Goal: Task Accomplishment & Management: Manage account settings

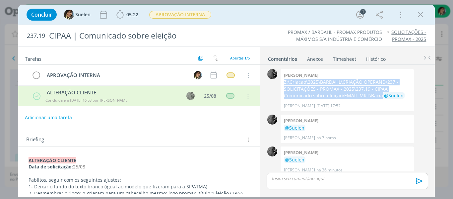
scroll to position [6, 0]
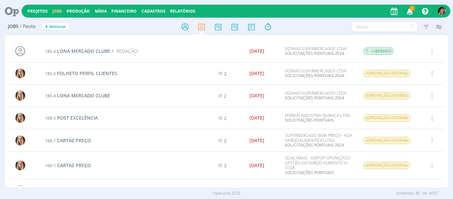
click at [411, 9] on span "1" at bounding box center [412, 8] width 5 height 5
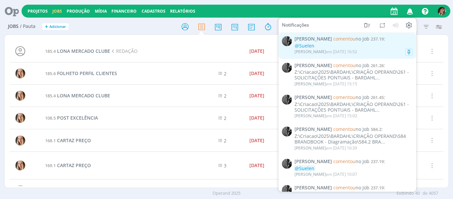
click at [363, 43] on div "@Suelen" at bounding box center [354, 46] width 118 height 6
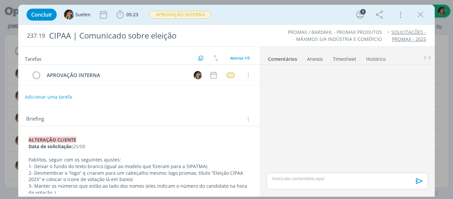
scroll to position [6, 0]
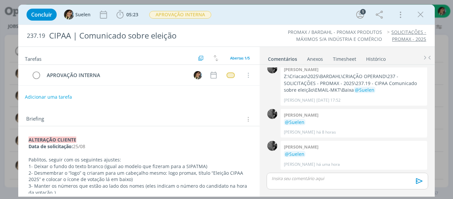
click at [413, 36] on link "SOLICITAÇÕES - PROMAX - 2025" at bounding box center [409, 35] width 35 height 13
click at [32, 72] on icon "dialog" at bounding box center [36, 75] width 9 height 10
click at [35, 75] on icon "dialog" at bounding box center [36, 75] width 9 height 10
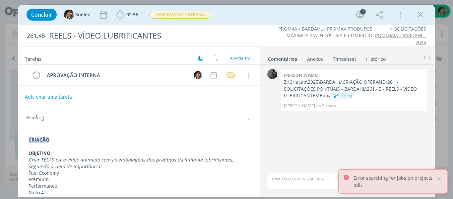
scroll to position [66, 0]
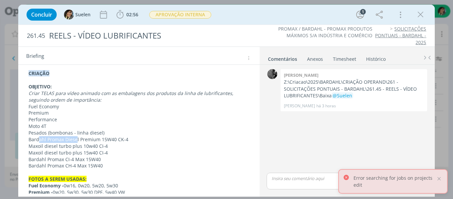
click at [401, 38] on link "SOLICITAÇÕES PONTUAIS - BARDAHL - 2025" at bounding box center [400, 36] width 51 height 20
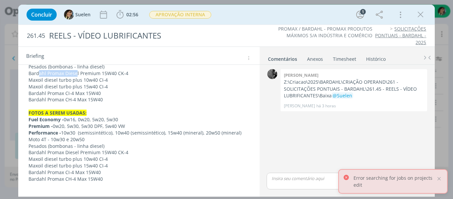
scroll to position [133, 0]
click at [62, 123] on p "Premium - 0w20, 5w30, 5w30 DPF, 5w40 VW" at bounding box center [139, 126] width 221 height 7
click at [63, 118] on strong "Fuel Economy -" at bounding box center [46, 119] width 35 height 6
click at [77, 121] on p "Fuel Economy - 0w16, 0w20, 5w20, 5w30" at bounding box center [139, 119] width 221 height 7
click at [109, 114] on p "FOTOS A SEREM USADAS:" at bounding box center [139, 113] width 221 height 7
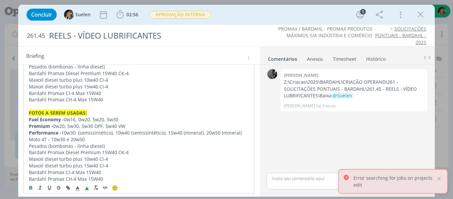
click at [121, 113] on p "FOTOS A SEREM USADAS:" at bounding box center [139, 113] width 221 height 7
click at [123, 117] on p "Fuel Economy - 0w16, 0w20, 5w20, 5w30" at bounding box center [139, 119] width 221 height 7
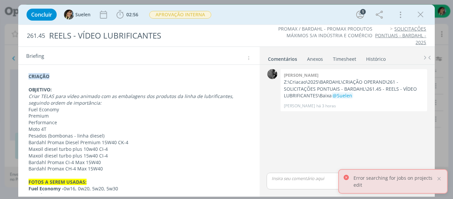
scroll to position [0, 0]
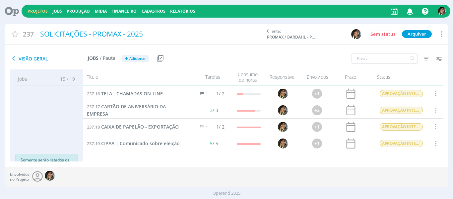
scroll to position [3, 0]
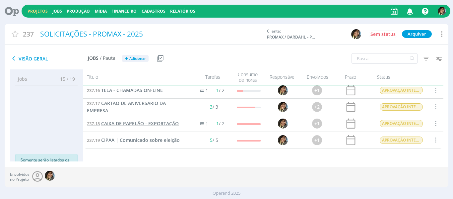
click at [150, 123] on span "CAIXA DE PAPELÃO - EXPORTAÇÃO" at bounding box center [140, 123] width 78 height 6
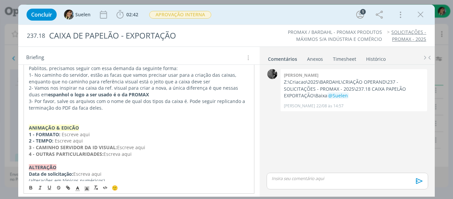
scroll to position [251, 0]
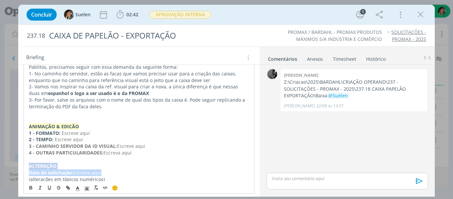
drag, startPoint x: 46, startPoint y: 165, endPoint x: 27, endPoint y: 159, distance: 19.7
click at [27, 159] on div "O pessoal me retornou com uma nova orientação, você pode dar sequência na alter…" at bounding box center [139, 34] width 231 height 302
copy div "﻿ALTERAÇÃO Data de solicitação: Escreva aqui"
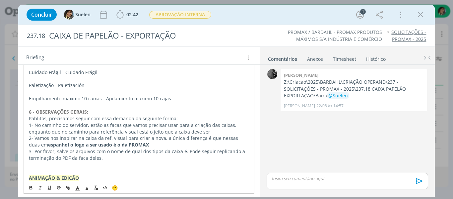
scroll to position [19, 0]
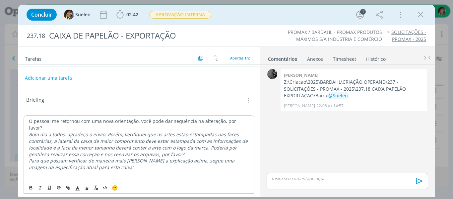
click at [29, 122] on p "O pessoal me retornou com uma nova orientação, você pode dar sequência na alter…" at bounding box center [139, 124] width 221 height 13
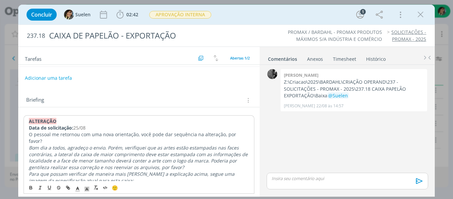
drag, startPoint x: 27, startPoint y: 140, endPoint x: 123, endPoint y: 94, distance: 106.2
click at [136, 175] on p "Para que possam verificar de maneira mais clara a explicação acima, segue uma i…" at bounding box center [139, 177] width 221 height 13
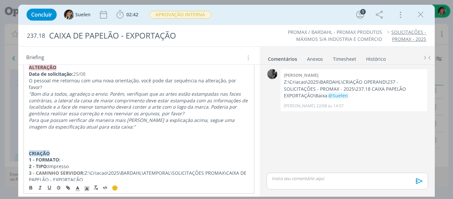
scroll to position [71, 0]
click at [54, 138] on p "dialog" at bounding box center [139, 141] width 221 height 7
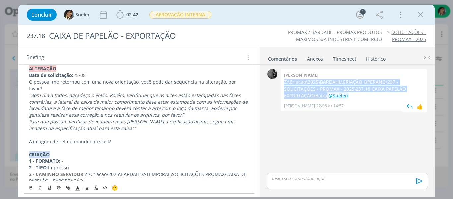
drag, startPoint x: 286, startPoint y: 82, endPoint x: 450, endPoint y: 52, distance: 165.8
click at [327, 95] on p "Z:\Criacao\2025\BARDAHL\CRIAÇÃO OPERAND\237 - SOLICITAÇÕES - PROMAX - 2025\237.…" at bounding box center [354, 89] width 140 height 20
copy p "Z:\Criacao\2025\BARDAHL\CRIAÇÃO OPERAND\237 - SOLICITAÇÕES - PROMAX - 2025\237.…"
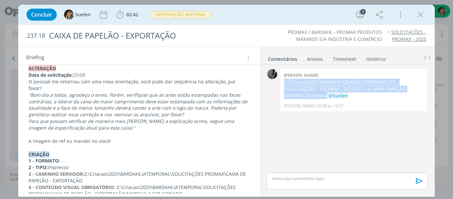
scroll to position [0, 0]
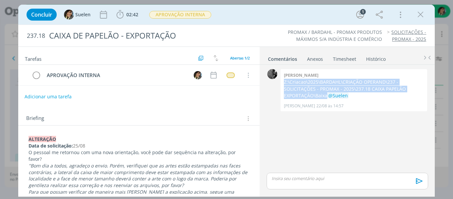
click at [59, 97] on button "Adicionar uma tarefa" at bounding box center [48, 96] width 47 height 11
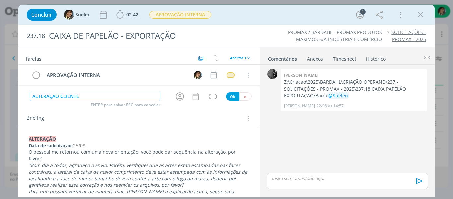
type input "ALTERAÇÃO CLIENTE"
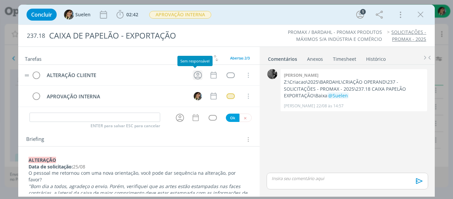
click at [197, 76] on icon "dialog" at bounding box center [198, 75] width 10 height 10
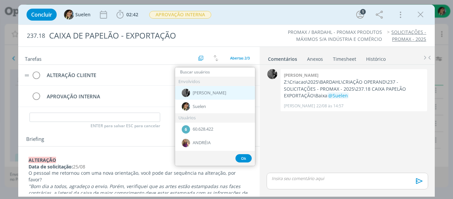
click at [208, 93] on div "[PERSON_NAME]" at bounding box center [215, 93] width 80 height 14
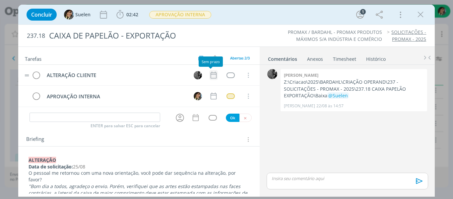
click at [214, 76] on icon "dialog" at bounding box center [213, 75] width 9 height 9
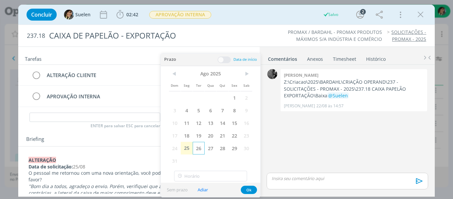
drag, startPoint x: 198, startPoint y: 150, endPoint x: 222, endPoint y: 174, distance: 33.6
click at [198, 150] on span "26" at bounding box center [199, 148] width 12 height 13
click at [251, 188] on button "Ok" at bounding box center [249, 190] width 16 height 8
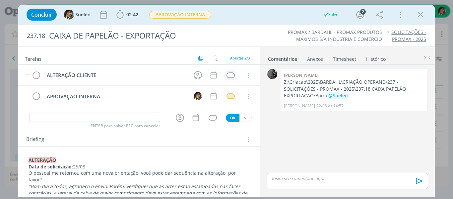
click at [227, 77] on div "dialog" at bounding box center [231, 75] width 8 height 6
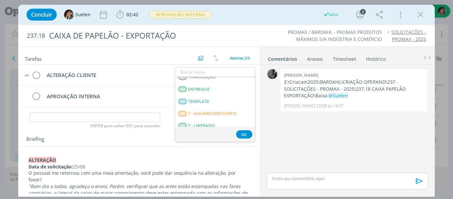
scroll to position [169, 0]
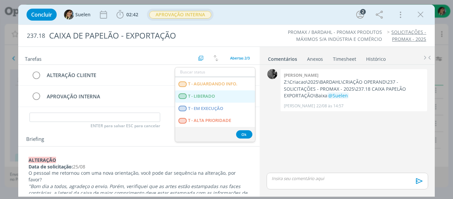
click at [195, 15] on span "APROVAÇÃO INTERNA" at bounding box center [180, 15] width 62 height 8
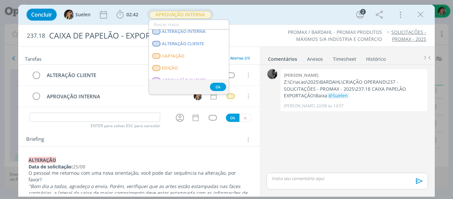
scroll to position [57, 0]
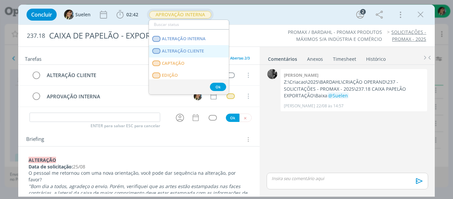
click at [198, 52] on span "ALTERAÇÃO CLIENTE" at bounding box center [183, 50] width 42 height 5
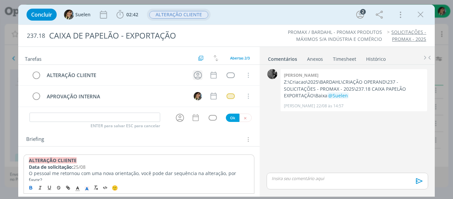
click at [198, 73] on icon "dialog" at bounding box center [198, 75] width 8 height 8
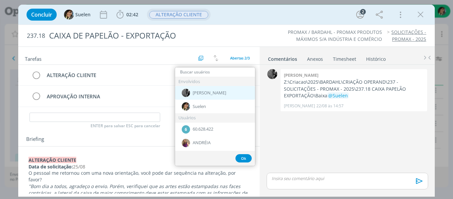
click at [202, 94] on span "[PERSON_NAME]" at bounding box center [210, 92] width 34 height 5
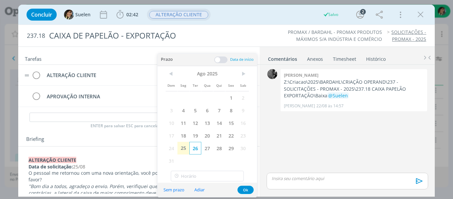
click at [195, 150] on span "26" at bounding box center [196, 148] width 12 height 13
click at [247, 190] on button "Ok" at bounding box center [246, 190] width 16 height 8
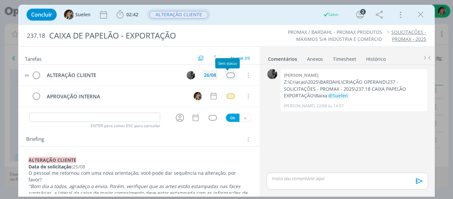
click at [227, 76] on div "dialog" at bounding box center [231, 75] width 8 height 6
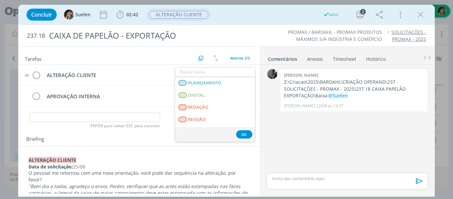
scroll to position [169, 0]
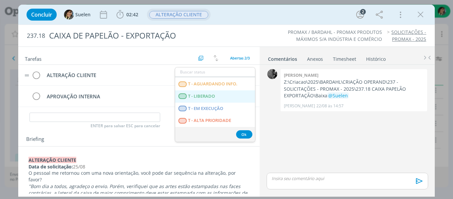
click at [206, 97] on span "T - LIBERADO" at bounding box center [201, 96] width 27 height 5
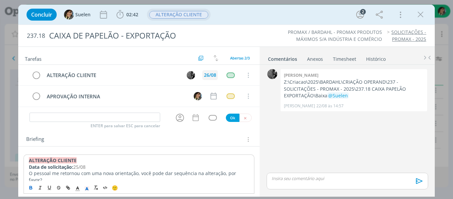
scroll to position [100, 0]
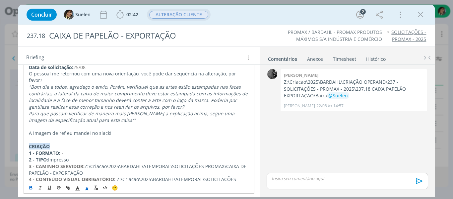
click at [134, 130] on p "A imagem de ref eu mandei no slack!" at bounding box center [139, 133] width 221 height 7
copy div "﻿ALTERAÇÃO CLIENTE Data de solicitação: 25/08 O pessoal me retornou com uma nov…"
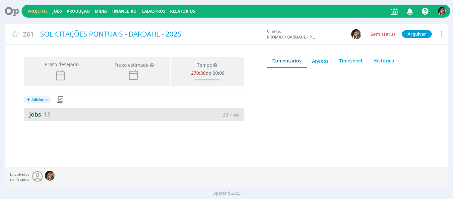
click at [42, 112] on link "Jobs 13" at bounding box center [37, 114] width 27 height 8
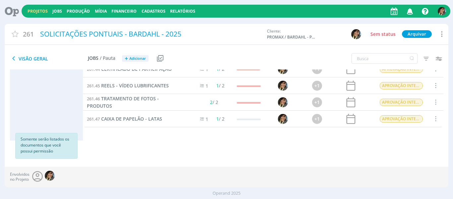
scroll to position [153, 0]
click at [144, 119] on span "CAIXA DE PAPELÃO - LATAS" at bounding box center [131, 119] width 61 height 6
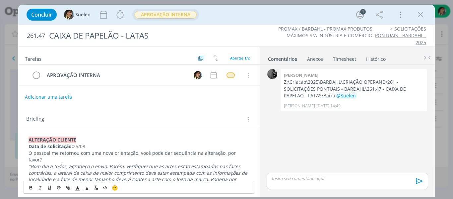
click at [171, 11] on span "APROVAÇÃO INTERNA" at bounding box center [166, 15] width 62 height 8
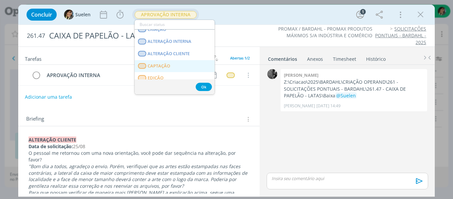
scroll to position [66, 0]
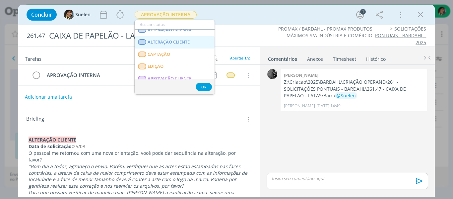
drag, startPoint x: 179, startPoint y: 46, endPoint x: 156, endPoint y: 53, distance: 24.1
click at [179, 46] on CLIENTE "ALTERAÇÃO CLIENTE" at bounding box center [175, 42] width 80 height 12
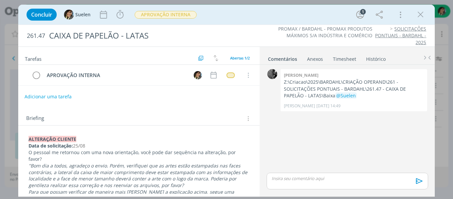
click at [61, 96] on button "Adicionar uma tarefa" at bounding box center [48, 96] width 47 height 11
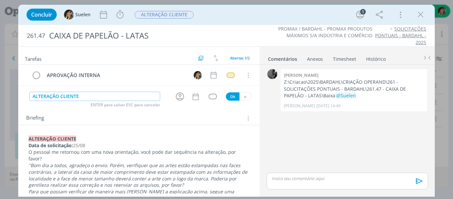
type input "ALTERAÇÃO CLIENTE"
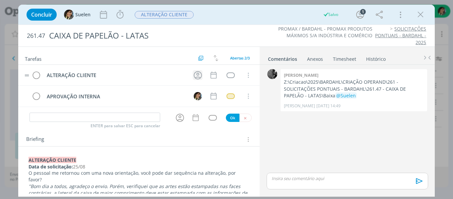
click at [196, 72] on icon "dialog" at bounding box center [198, 75] width 10 height 10
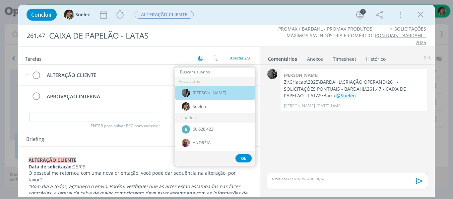
drag, startPoint x: 201, startPoint y: 93, endPoint x: 210, endPoint y: 74, distance: 21.1
click at [202, 93] on span "[PERSON_NAME]" at bounding box center [210, 92] width 34 height 5
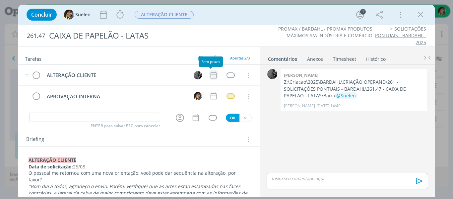
click at [212, 76] on icon "dialog" at bounding box center [213, 75] width 9 height 9
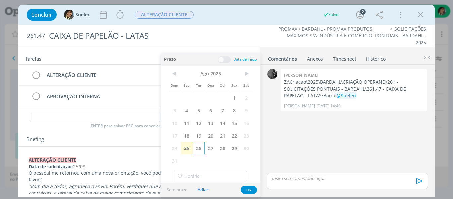
click at [200, 151] on span "26" at bounding box center [199, 148] width 12 height 13
drag, startPoint x: 246, startPoint y: 188, endPoint x: 246, endPoint y: 182, distance: 6.0
click at [246, 186] on button "Ok" at bounding box center [249, 190] width 16 height 8
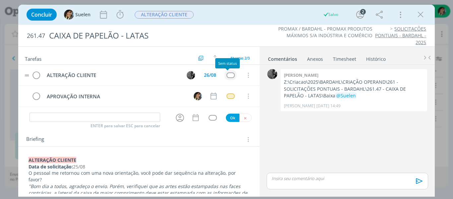
click at [230, 73] on div "dialog" at bounding box center [231, 75] width 8 height 6
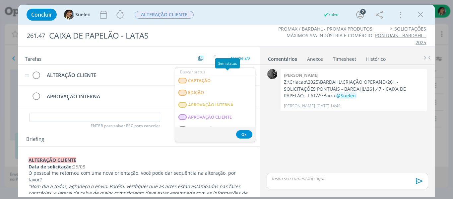
scroll to position [169, 0]
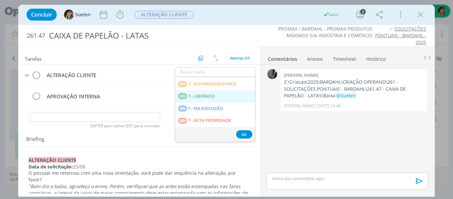
drag, startPoint x: 205, startPoint y: 98, endPoint x: 190, endPoint y: 42, distance: 57.7
click at [205, 97] on span "T - LIBERADO" at bounding box center [201, 96] width 27 height 5
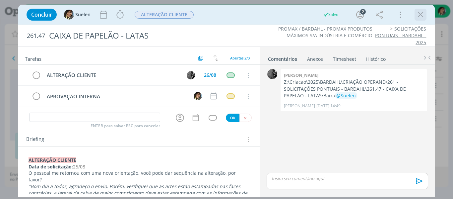
click at [422, 14] on icon "dialog" at bounding box center [421, 15] width 10 height 10
